Goal: Information Seeking & Learning: Check status

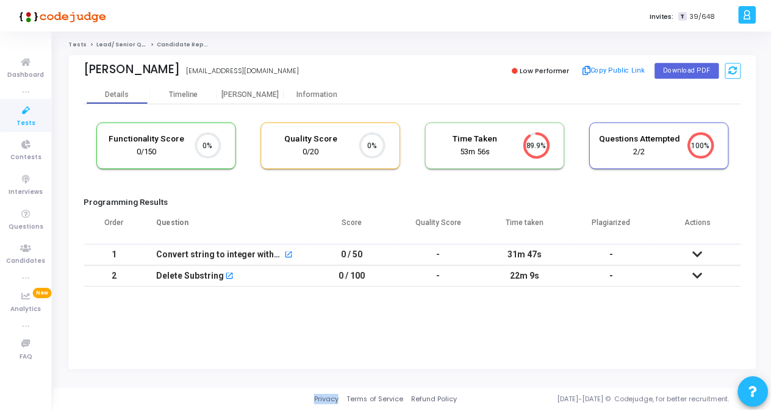
scroll to position [26, 31]
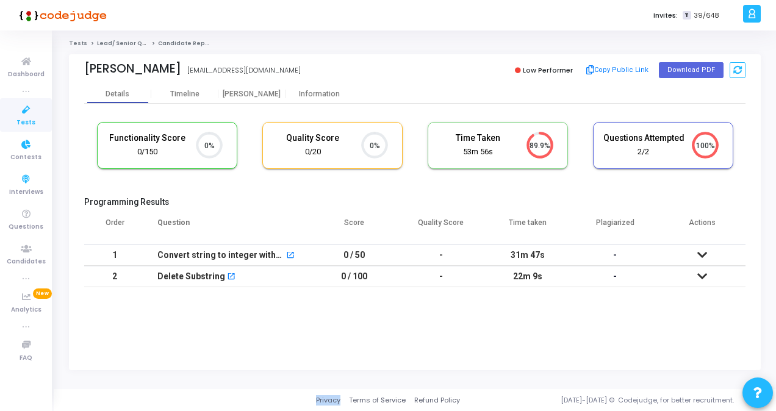
click at [18, 112] on icon at bounding box center [26, 109] width 26 height 15
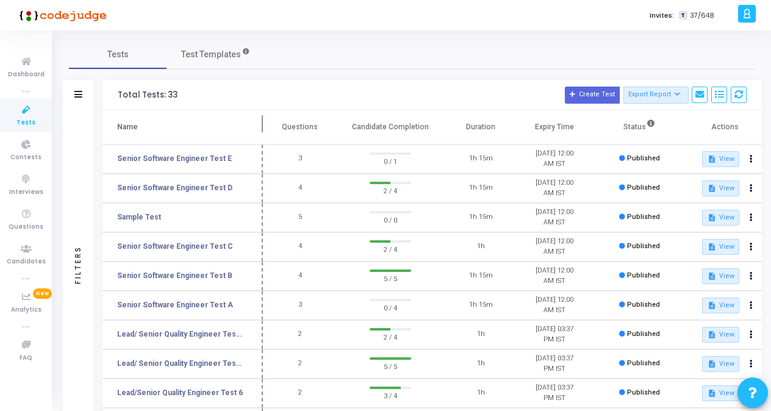
drag, startPoint x: 236, startPoint y: 120, endPoint x: 264, endPoint y: 121, distance: 28.1
click at [264, 121] on span at bounding box center [263, 127] width 12 height 34
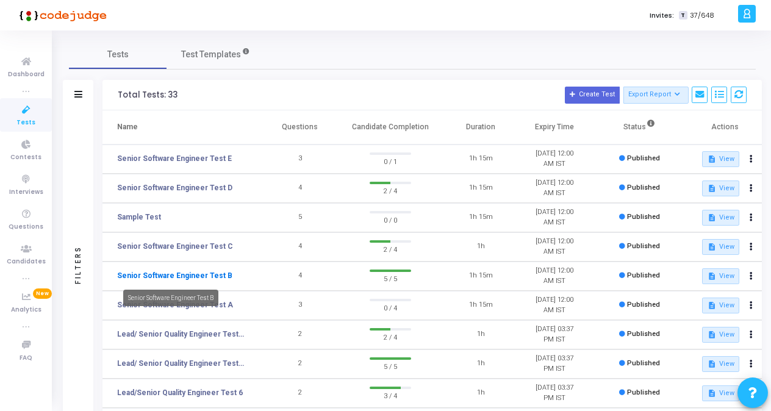
click at [215, 273] on link "Senior Software Engineer Test B" at bounding box center [174, 275] width 115 height 11
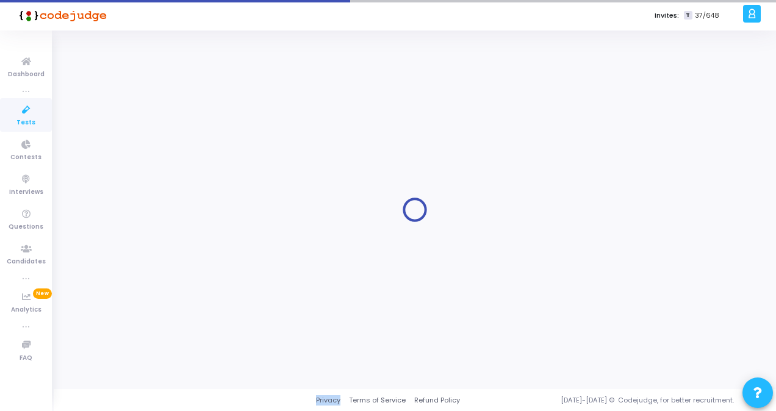
click at [215, 273] on div at bounding box center [415, 210] width 692 height 340
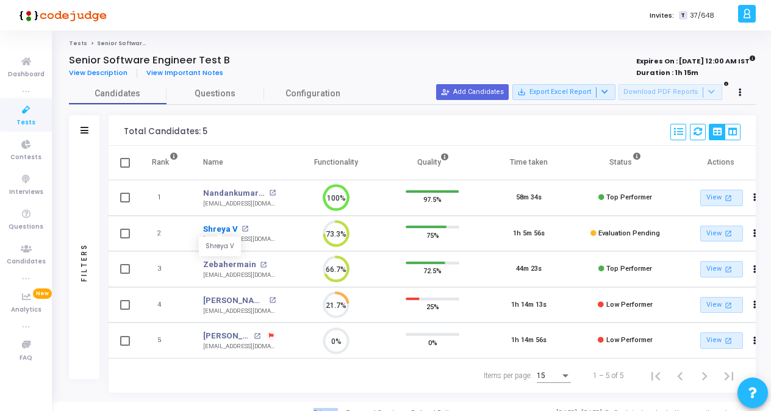
click at [227, 232] on link "Shreya V" at bounding box center [220, 229] width 35 height 12
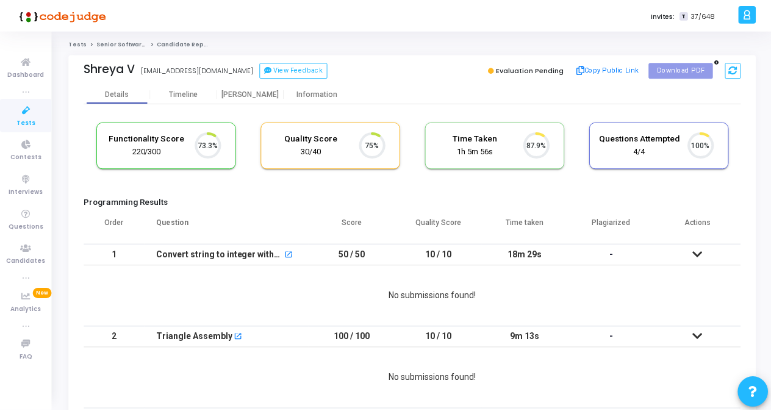
scroll to position [26, 31]
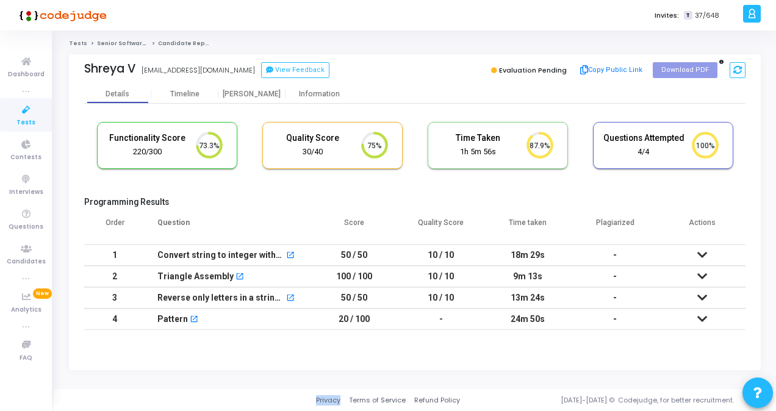
drag, startPoint x: 664, startPoint y: 69, endPoint x: 693, endPoint y: 87, distance: 34.0
click at [693, 87] on div "Details Timeline [PERSON_NAME] Information" at bounding box center [414, 94] width 661 height 18
click at [768, 392] on button at bounding box center [758, 393] width 31 height 31
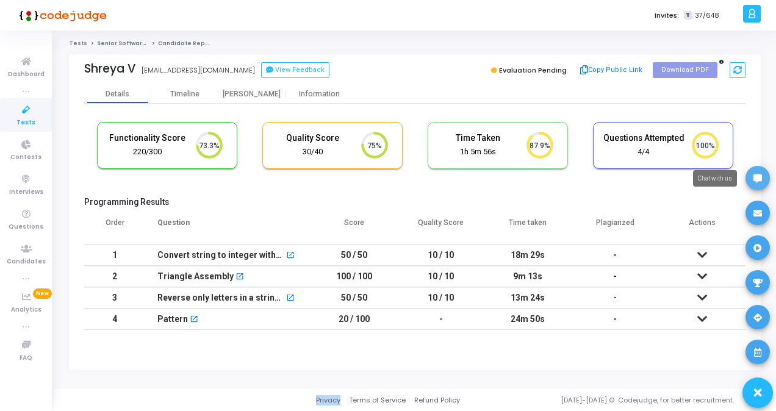
click at [758, 174] on icon at bounding box center [757, 178] width 9 height 9
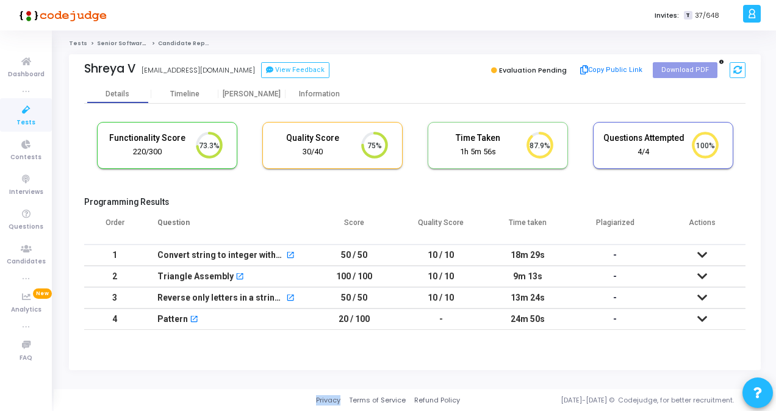
click at [313, 195] on cj-candidate-results "Functionality Score 220/300 73.3% Quality Score 30/40 75% Time Taken calculated…" at bounding box center [414, 226] width 661 height 221
click at [365, 190] on cj-candidate-results "Functionality Score 220/300 73.3% Quality Score 30/40 75% Time Taken calculated…" at bounding box center [414, 226] width 661 height 221
click at [203, 138] on icon "73.3%" at bounding box center [205, 146] width 36 height 32
click at [174, 92] on div "Timeline" at bounding box center [184, 94] width 29 height 9
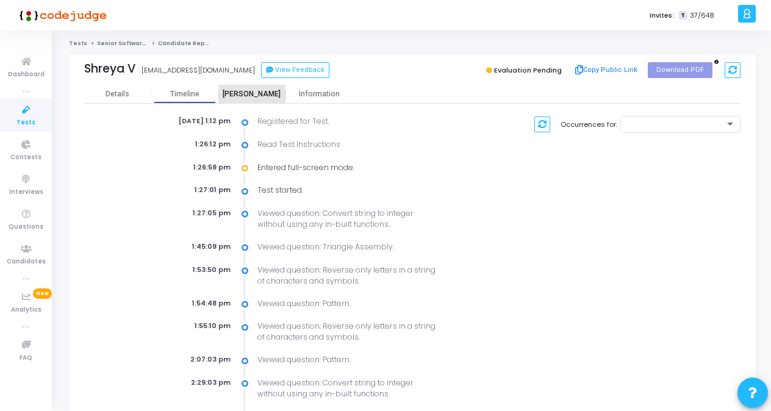
click at [244, 90] on div "[PERSON_NAME]" at bounding box center [251, 94] width 67 height 9
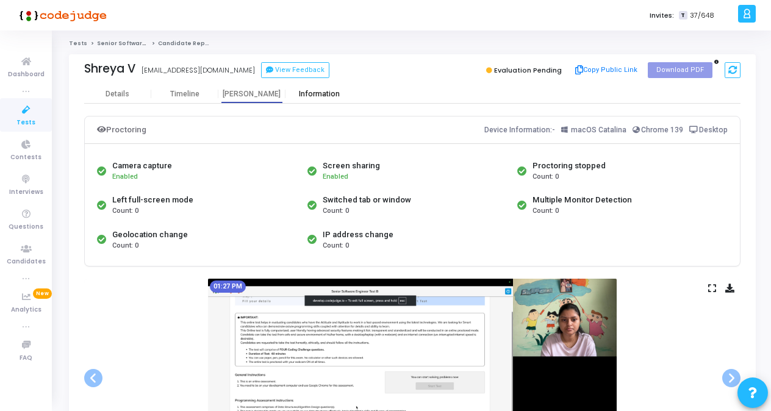
click at [328, 93] on div "Information" at bounding box center [319, 94] width 67 height 9
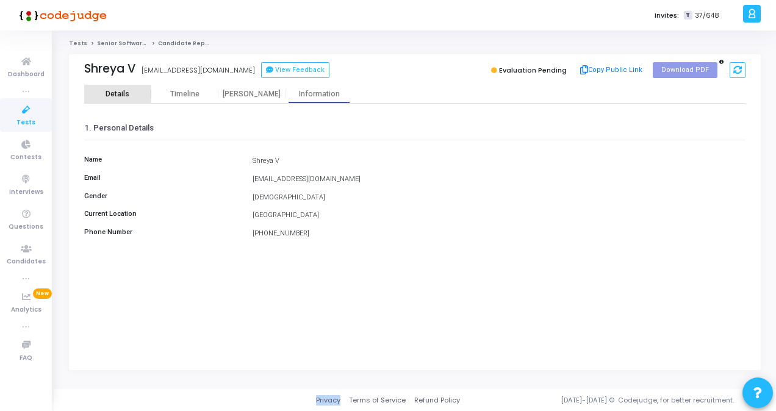
click at [126, 88] on div "Details" at bounding box center [117, 94] width 67 height 18
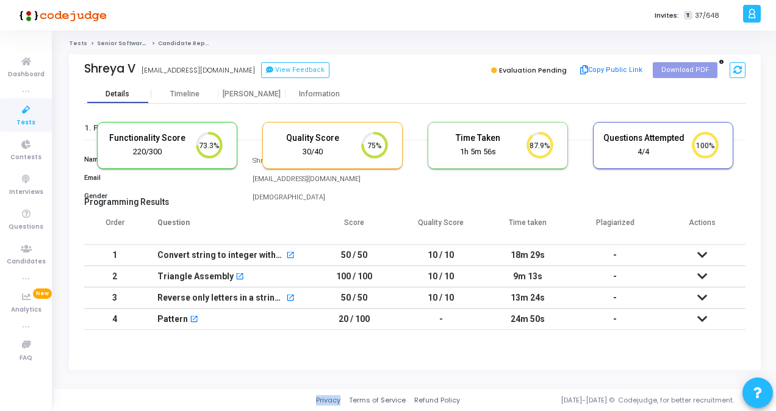
scroll to position [26, 31]
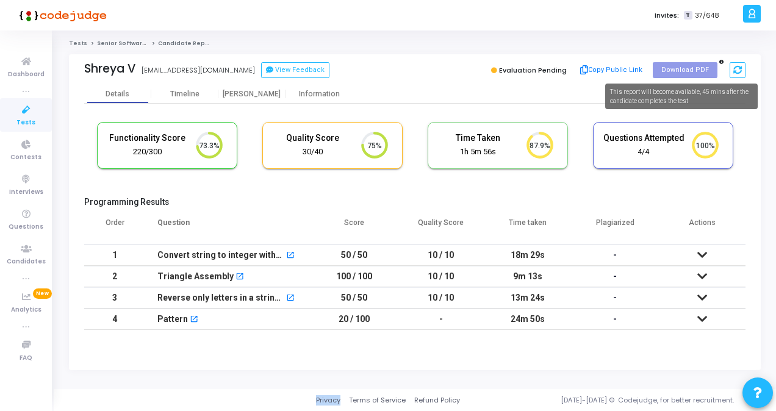
click at [719, 60] on icon at bounding box center [721, 62] width 4 height 4
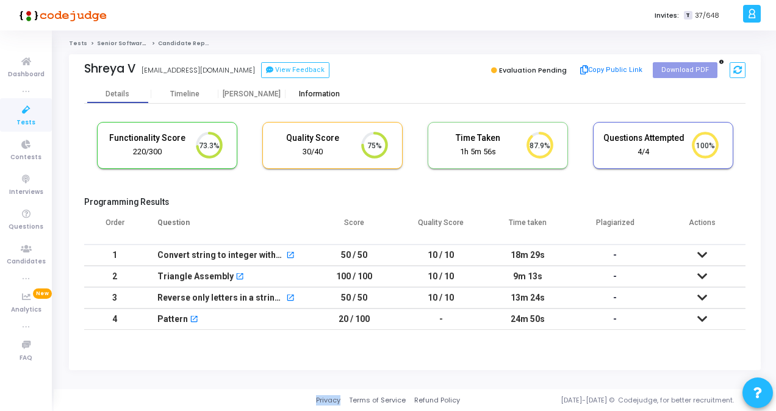
click at [304, 92] on div "Information" at bounding box center [319, 94] width 67 height 9
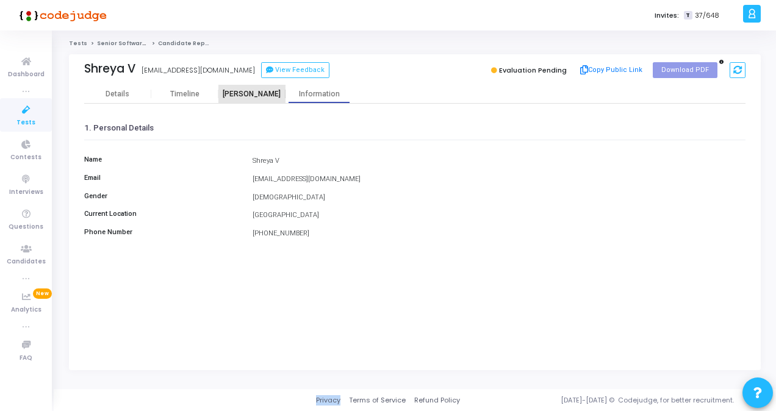
click at [240, 95] on div "[PERSON_NAME]" at bounding box center [251, 94] width 67 height 9
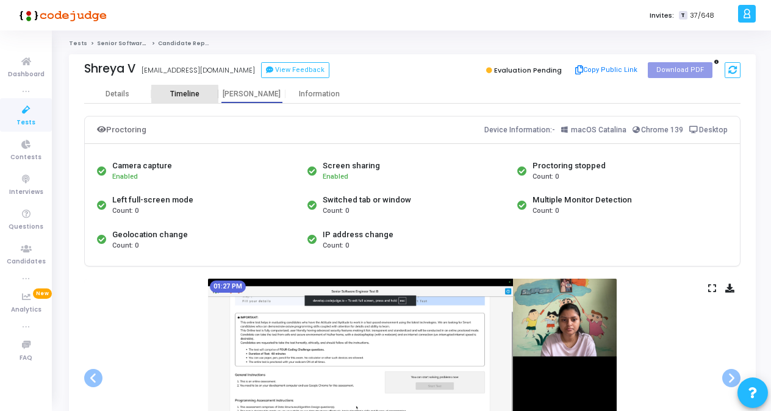
click at [178, 96] on div "Timeline" at bounding box center [184, 94] width 29 height 9
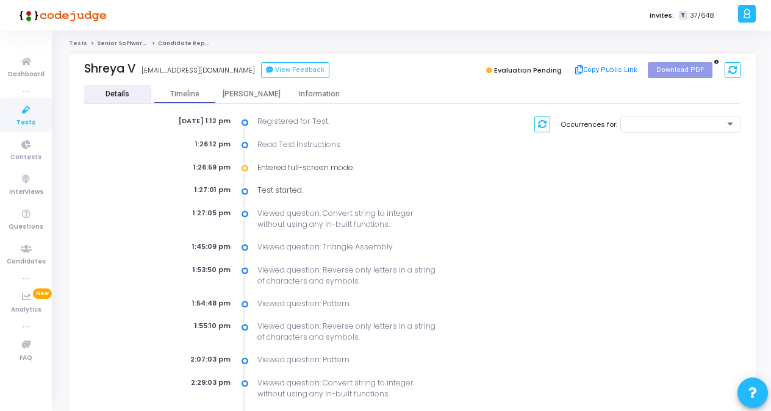
click at [107, 90] on div "Details" at bounding box center [118, 94] width 24 height 9
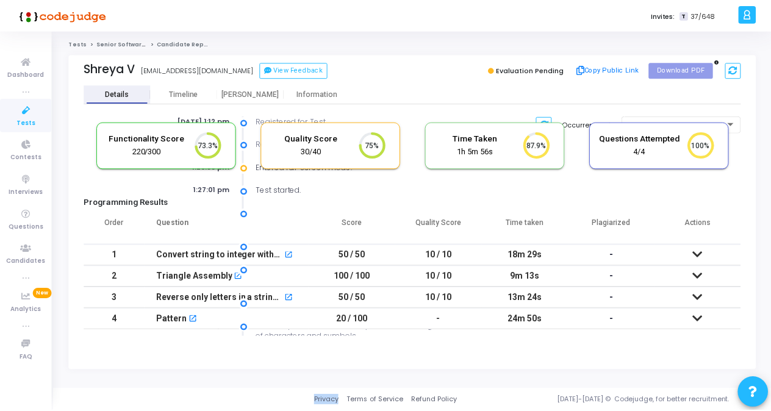
scroll to position [26, 31]
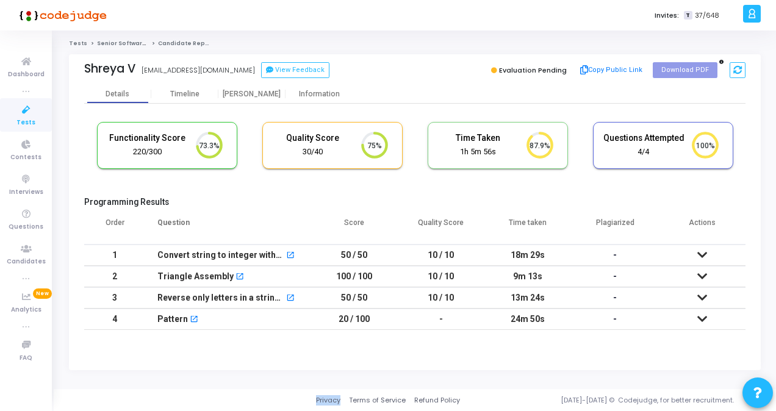
click at [698, 254] on icon at bounding box center [702, 255] width 10 height 9
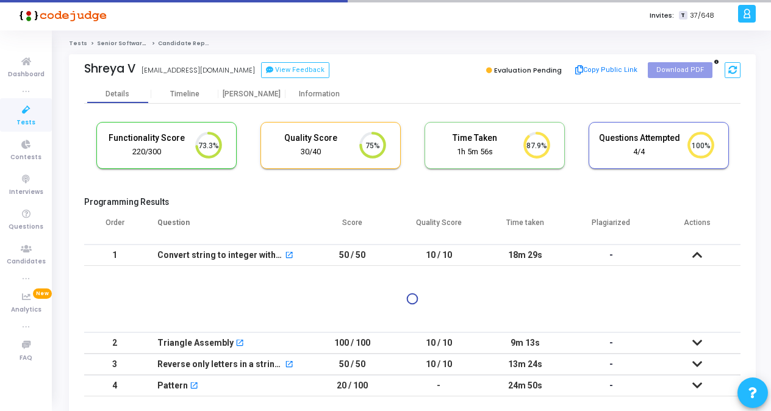
scroll to position [49, 0]
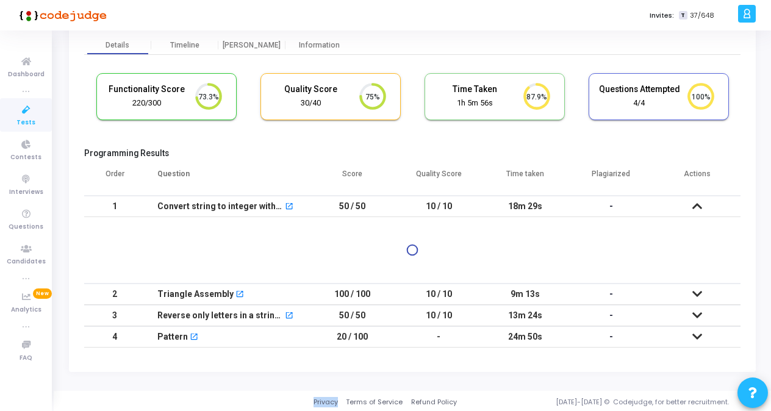
click at [694, 290] on icon at bounding box center [697, 294] width 10 height 9
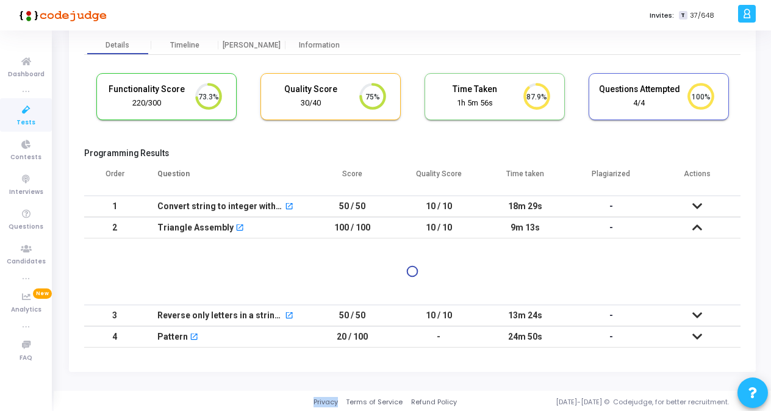
click at [695, 307] on td at bounding box center [698, 315] width 86 height 21
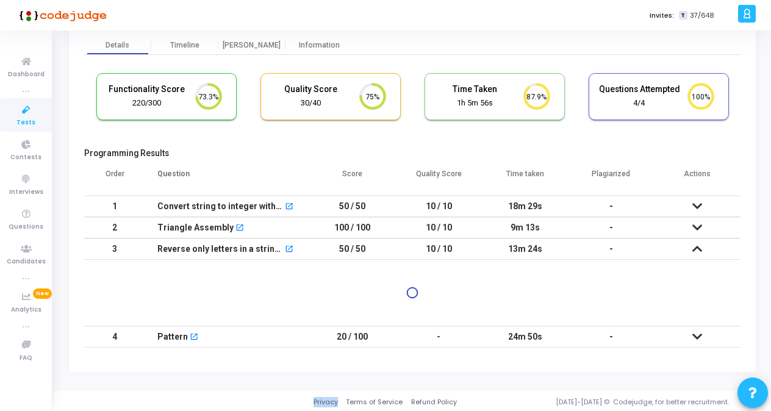
click at [696, 333] on icon at bounding box center [697, 337] width 10 height 9
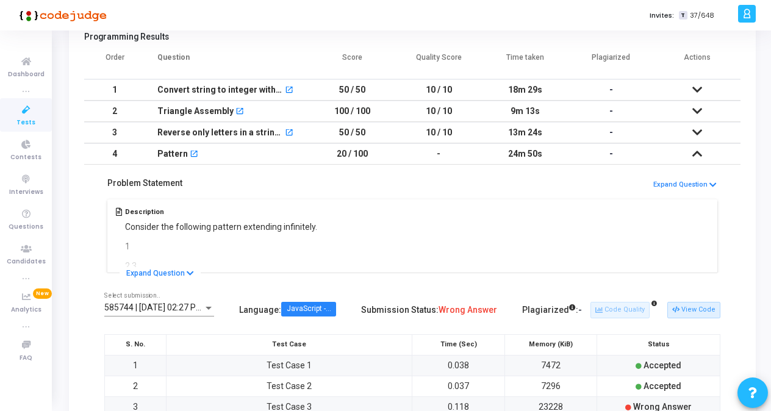
scroll to position [283, 0]
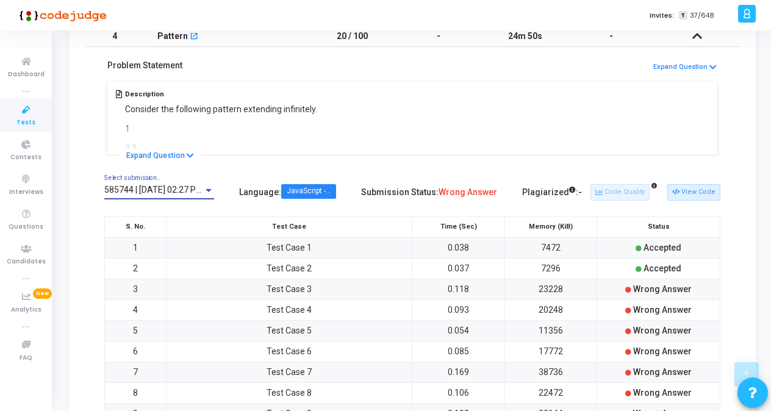
click at [210, 190] on div at bounding box center [208, 190] width 11 height 10
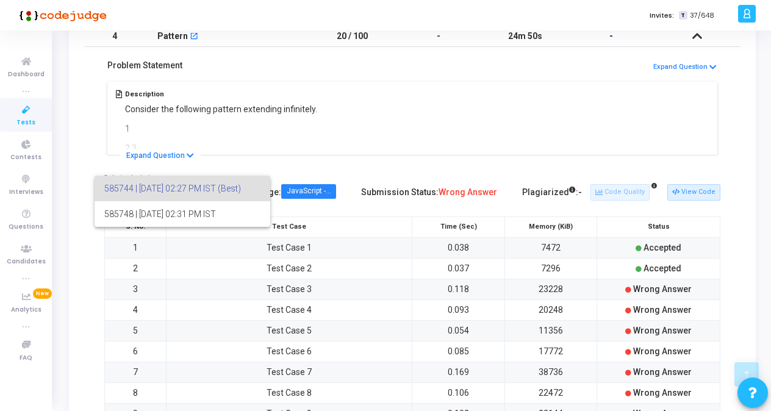
click at [340, 161] on div at bounding box center [385, 205] width 771 height 411
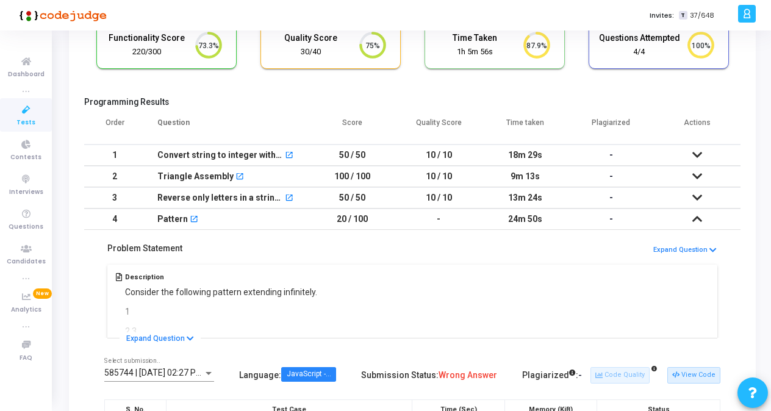
scroll to position [0, 0]
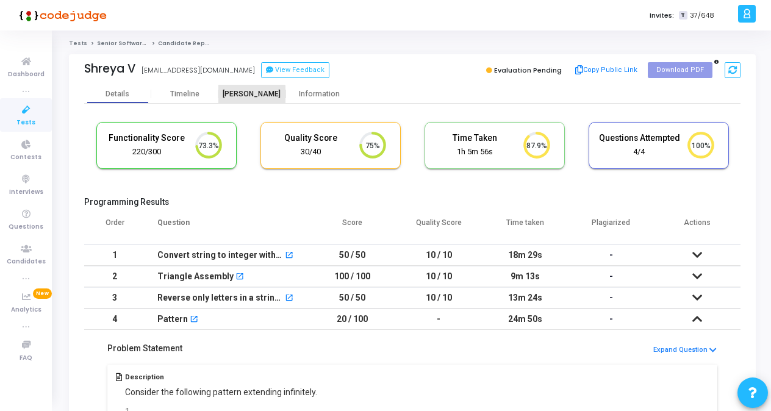
click at [243, 96] on div "[PERSON_NAME]" at bounding box center [251, 94] width 67 height 9
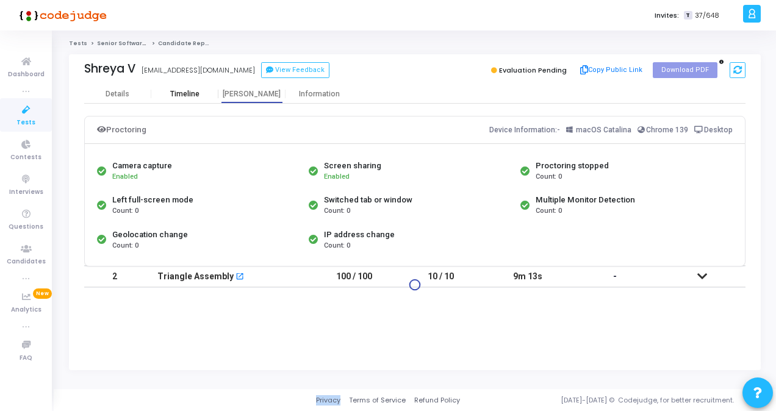
click at [189, 93] on div "Timeline" at bounding box center [184, 94] width 29 height 9
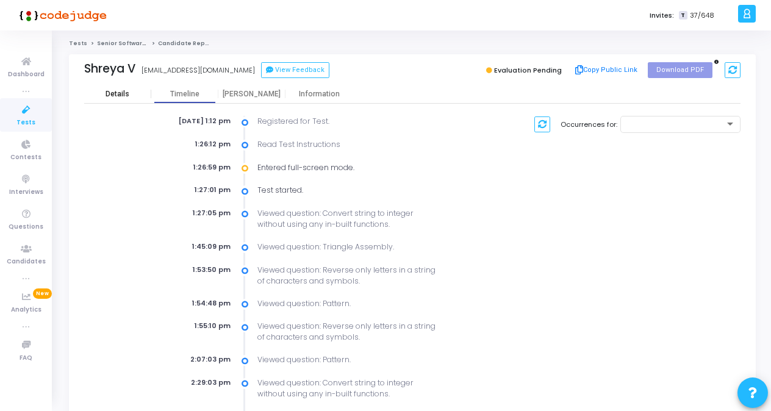
click at [114, 93] on div "Details" at bounding box center [118, 94] width 24 height 9
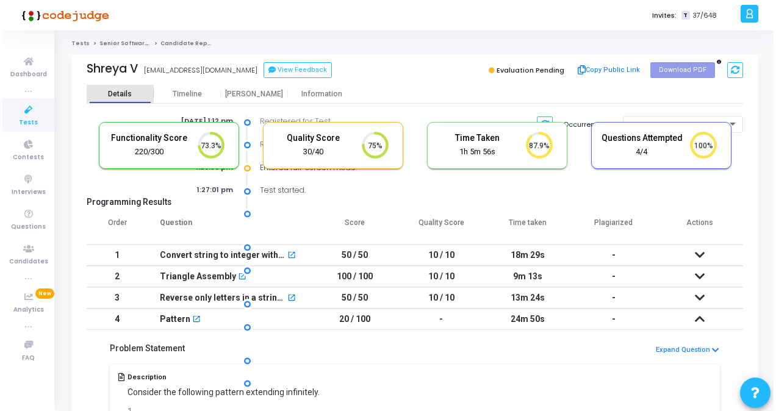
scroll to position [5, 5]
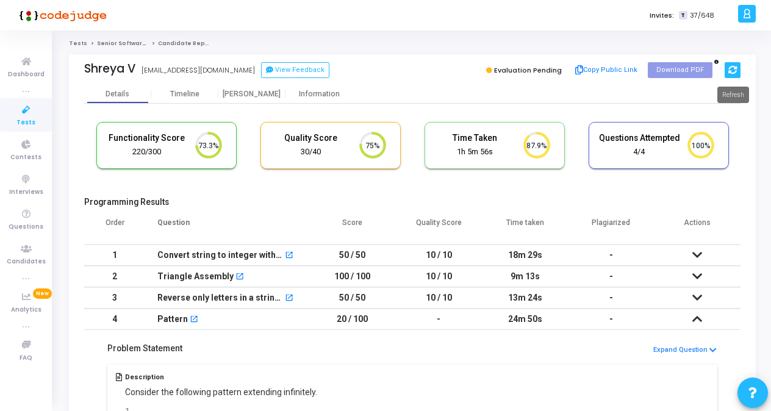
click at [731, 71] on icon at bounding box center [732, 70] width 9 height 9
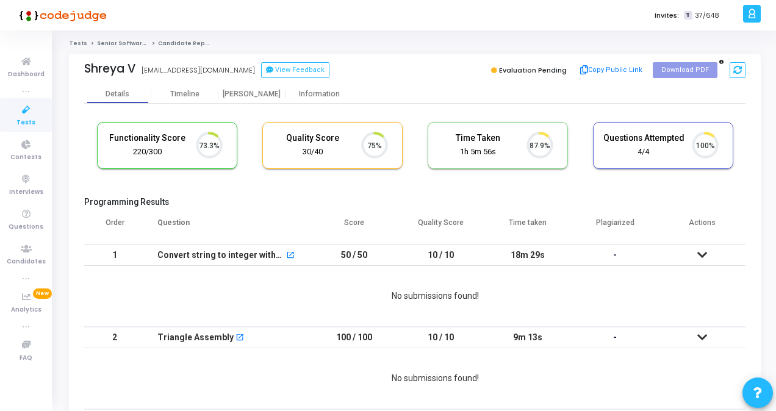
scroll to position [26, 31]
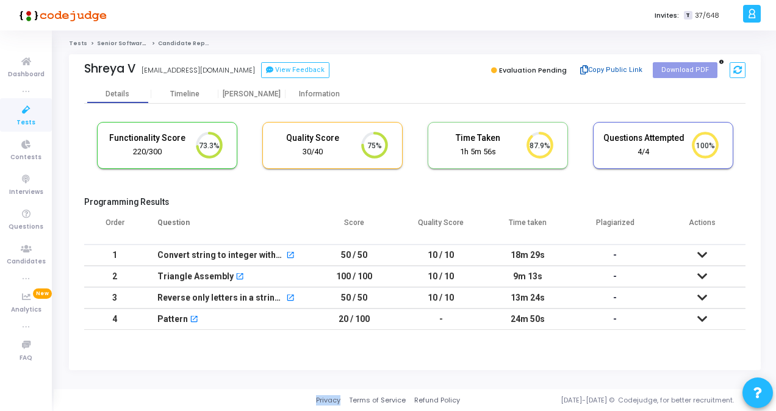
click at [577, 60] on div "Shreya V [EMAIL_ADDRESS][DOMAIN_NAME] View Feedback Evaluation Pending Copy Pub…" at bounding box center [414, 69] width 661 height 31
click at [590, 65] on button "Copy Public Link" at bounding box center [612, 70] width 70 height 18
click at [261, 73] on button "View Feedback" at bounding box center [295, 70] width 68 height 16
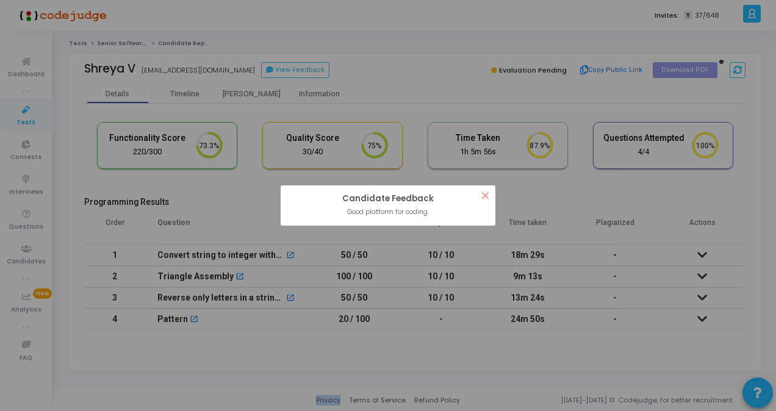
click at [253, 70] on div "? ! i Candidate Feedback × Good platform for coding. OK Cancel" at bounding box center [388, 205] width 776 height 411
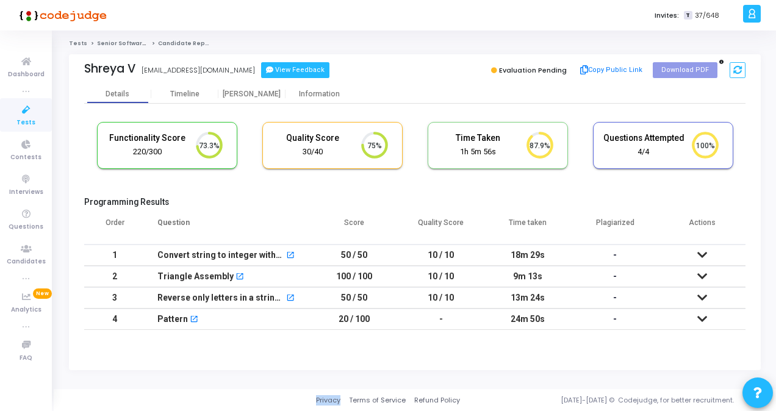
click at [267, 69] on button "View Feedback" at bounding box center [295, 70] width 68 height 16
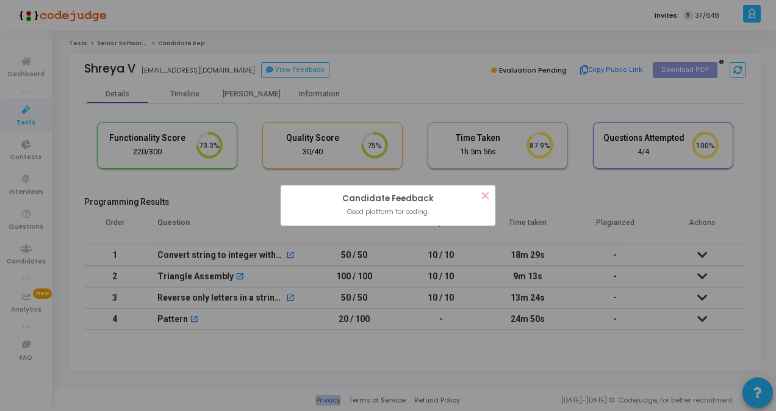
click at [484, 193] on button "×" at bounding box center [485, 195] width 20 height 20
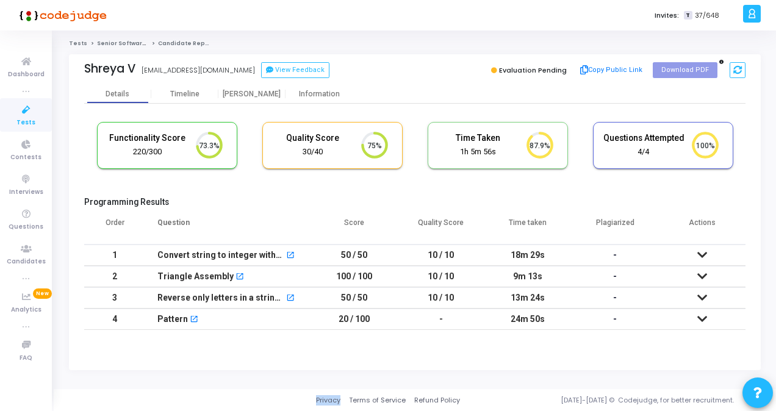
click at [641, 123] on div "Questions Attempted 4/4 100%" at bounding box center [663, 146] width 139 height 46
click at [635, 157] on div "4/4" at bounding box center [644, 152] width 82 height 12
click at [292, 256] on mat-icon "open_in_new" at bounding box center [290, 256] width 9 height 9
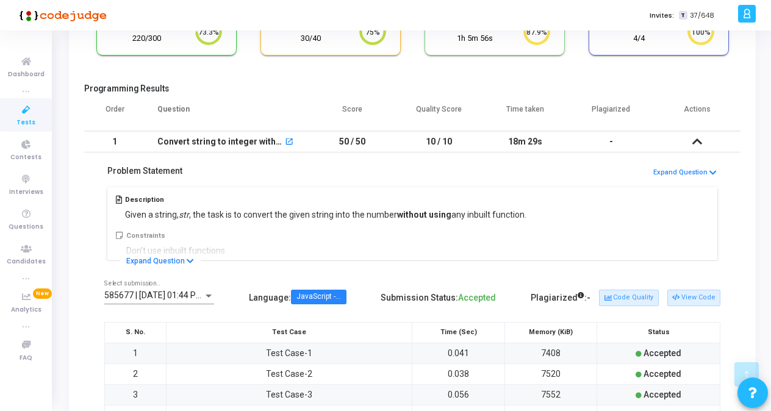
scroll to position [244, 0]
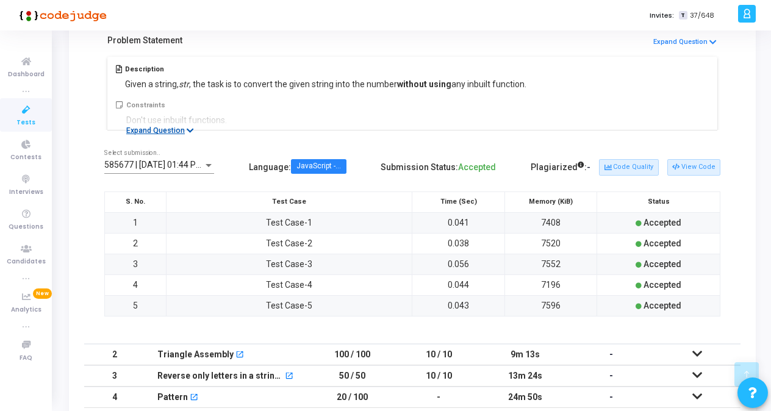
click at [189, 129] on icon at bounding box center [190, 131] width 7 height 8
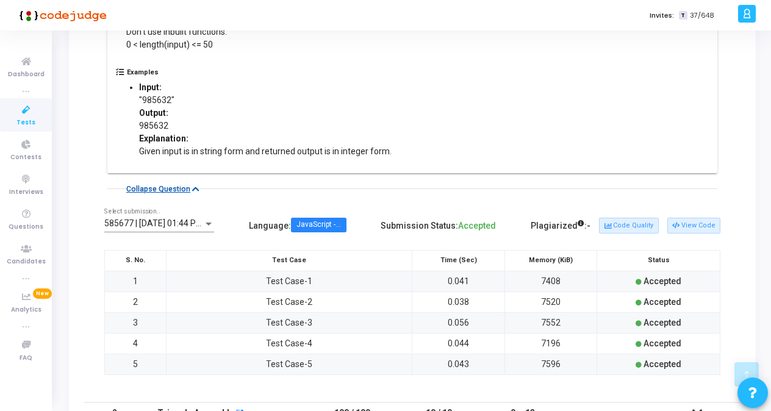
scroll to position [450, 0]
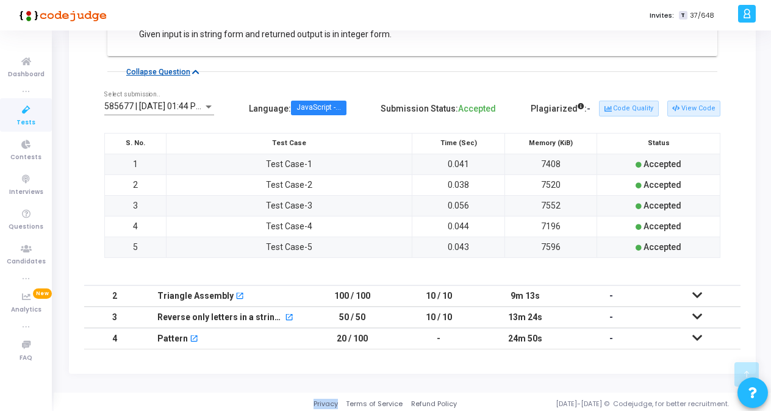
click at [698, 293] on icon at bounding box center [697, 295] width 10 height 9
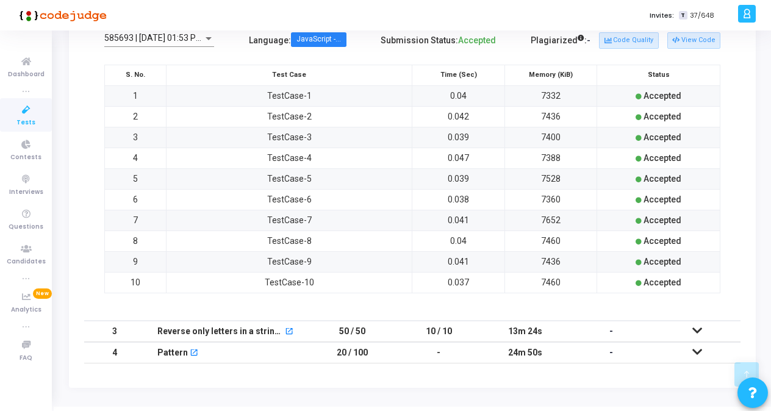
scroll to position [405, 0]
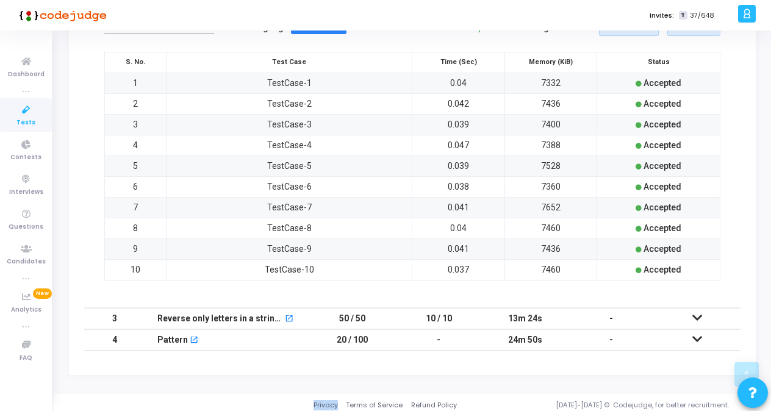
click at [694, 314] on icon at bounding box center [697, 318] width 10 height 9
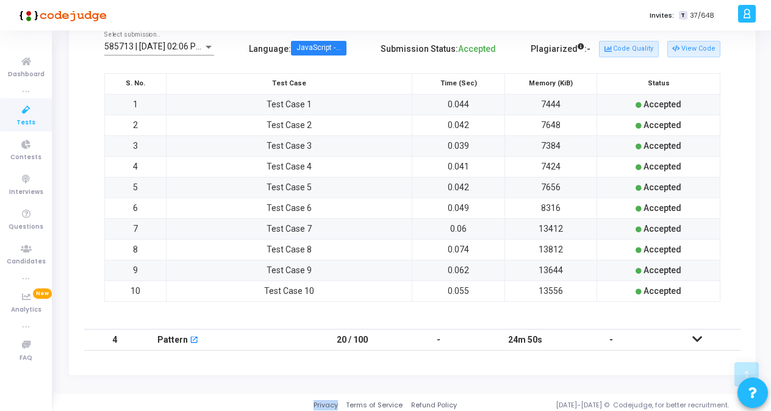
click at [696, 335] on icon at bounding box center [697, 339] width 10 height 9
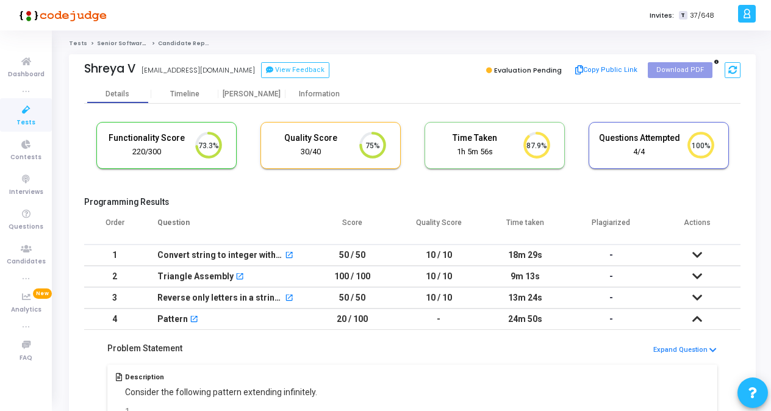
scroll to position [0, 0]
click at [187, 95] on div "Timeline" at bounding box center [184, 94] width 29 height 9
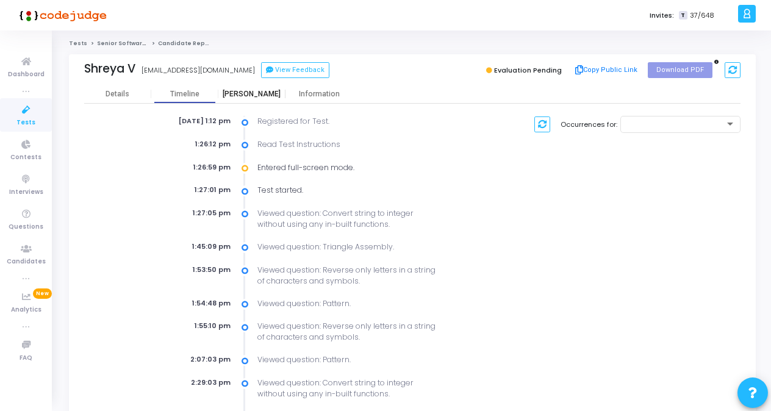
click at [249, 93] on div "[PERSON_NAME]" at bounding box center [251, 94] width 67 height 9
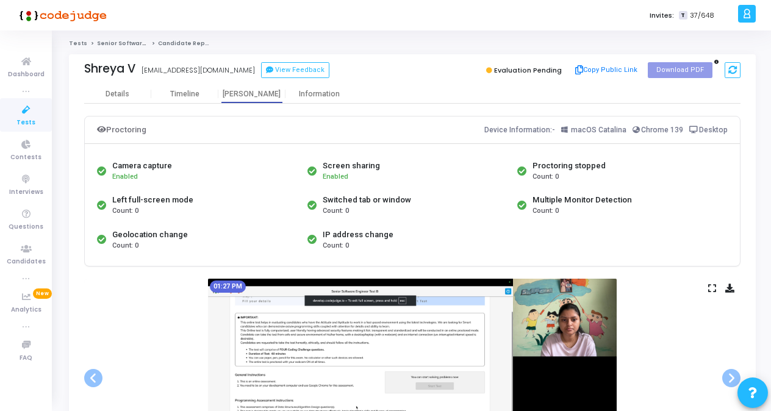
click at [731, 288] on icon at bounding box center [729, 288] width 9 height 7
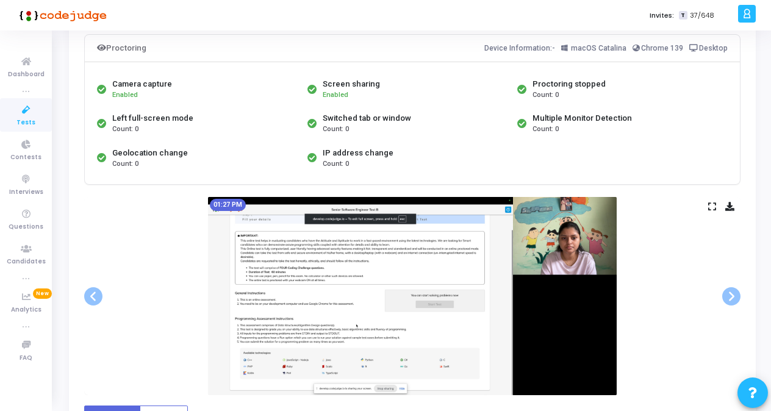
scroll to position [61, 0]
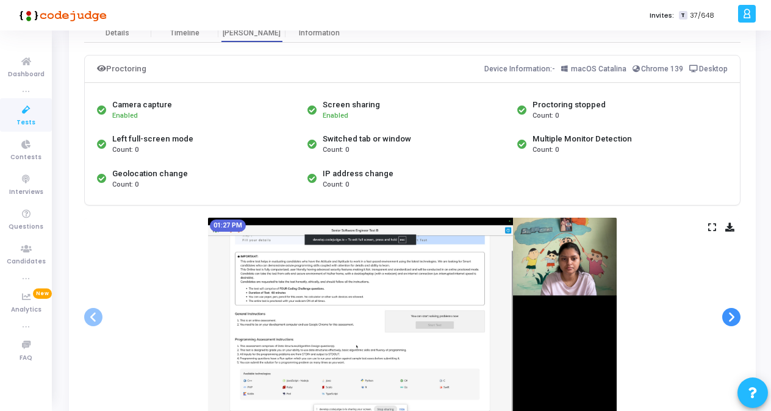
click at [735, 315] on span at bounding box center [731, 317] width 18 height 18
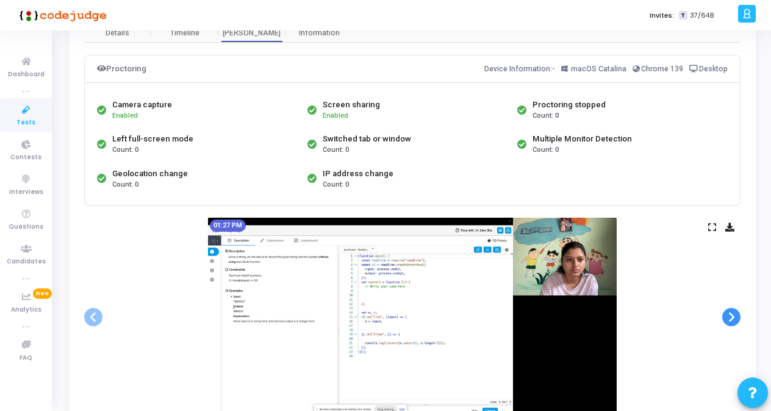
click at [735, 315] on span at bounding box center [731, 317] width 18 height 18
click at [99, 319] on span at bounding box center [93, 317] width 18 height 18
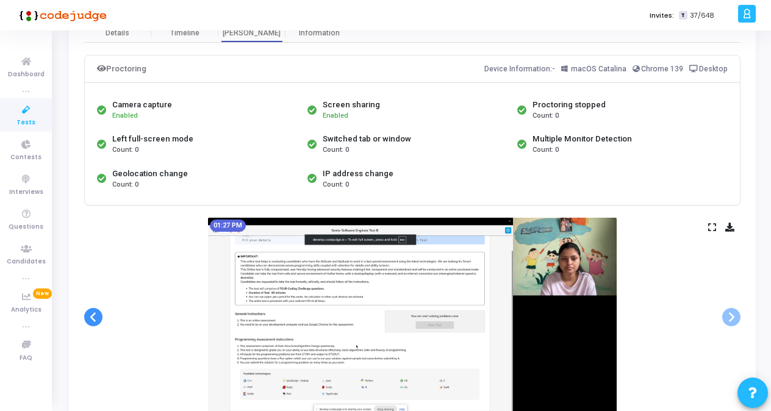
click at [99, 319] on span at bounding box center [93, 317] width 18 height 18
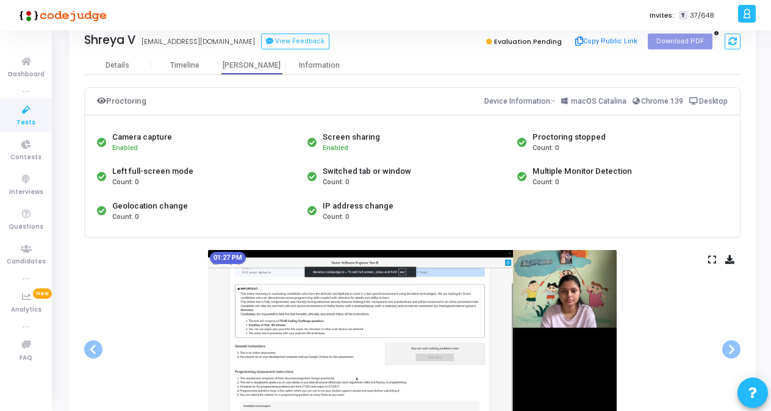
scroll to position [0, 0]
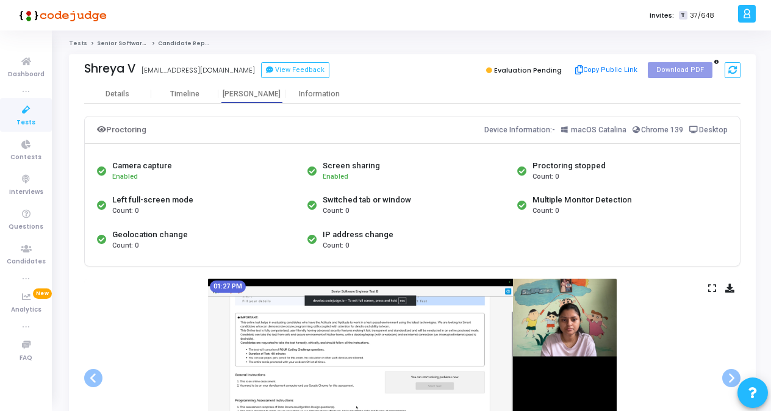
click at [26, 118] on span "Tests" at bounding box center [25, 123] width 19 height 10
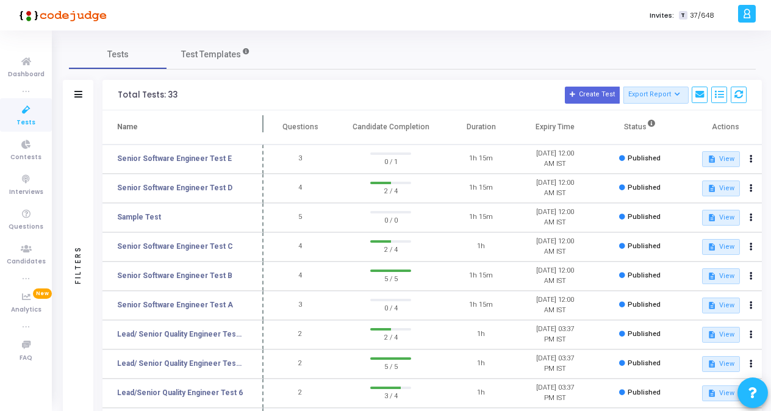
drag, startPoint x: 235, startPoint y: 124, endPoint x: 267, endPoint y: 126, distance: 32.4
click at [267, 126] on span at bounding box center [263, 127] width 12 height 34
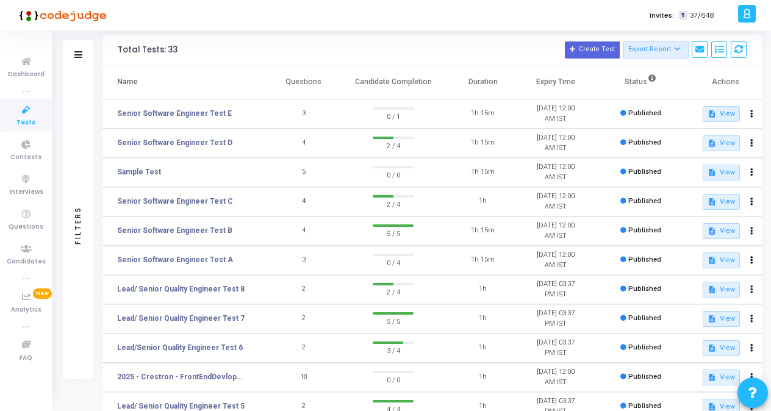
scroll to position [61, 0]
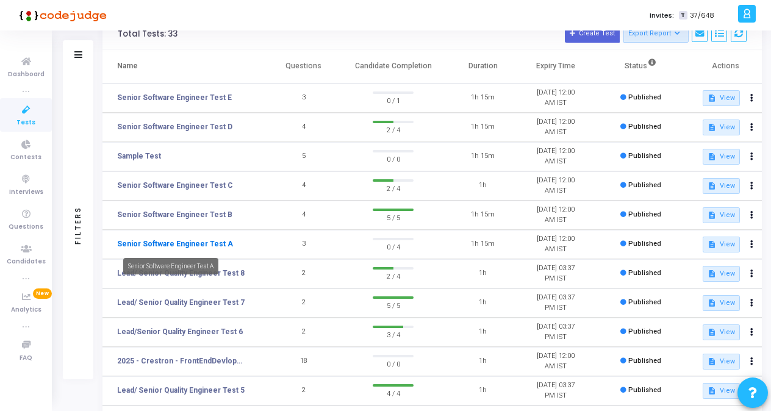
click at [199, 245] on link "Senior Software Engineer Test A" at bounding box center [175, 244] width 116 height 11
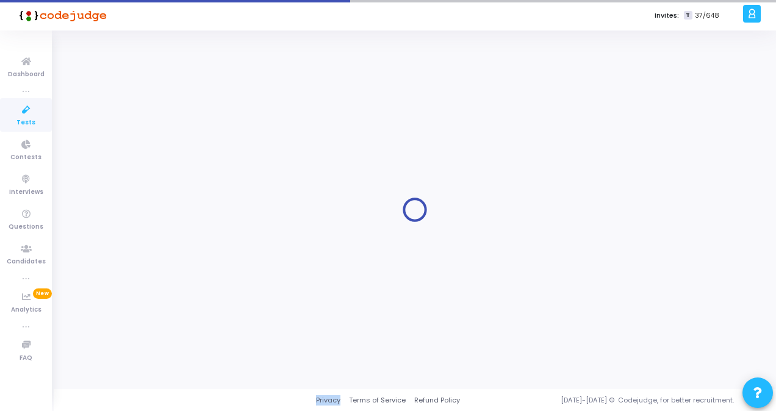
click at [199, 245] on div at bounding box center [415, 210] width 692 height 340
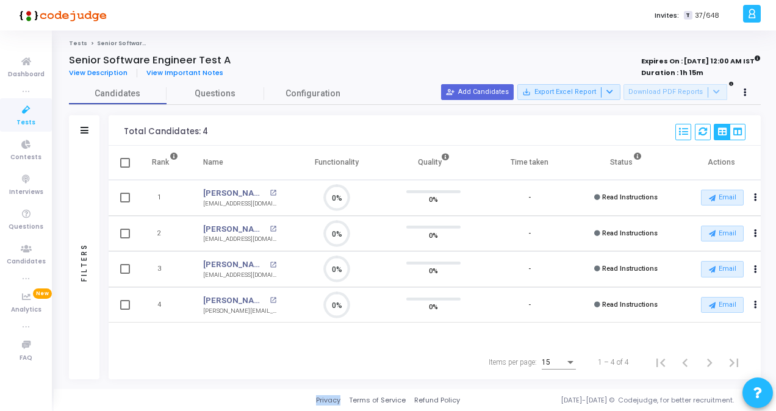
scroll to position [5, 5]
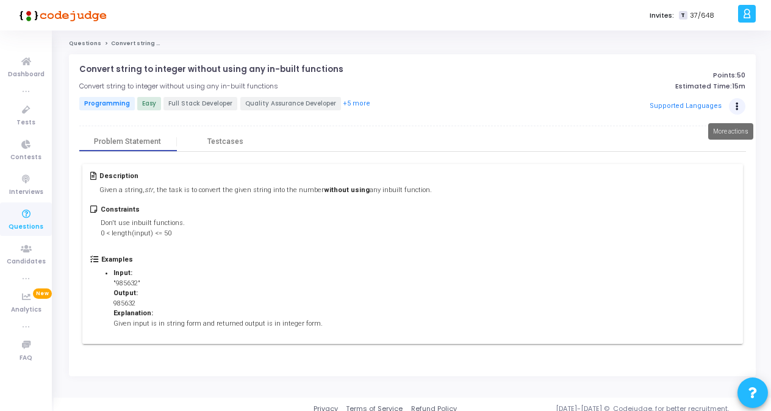
click at [738, 104] on icon "Actions" at bounding box center [737, 107] width 3 height 6
